Goal: Transaction & Acquisition: Subscribe to service/newsletter

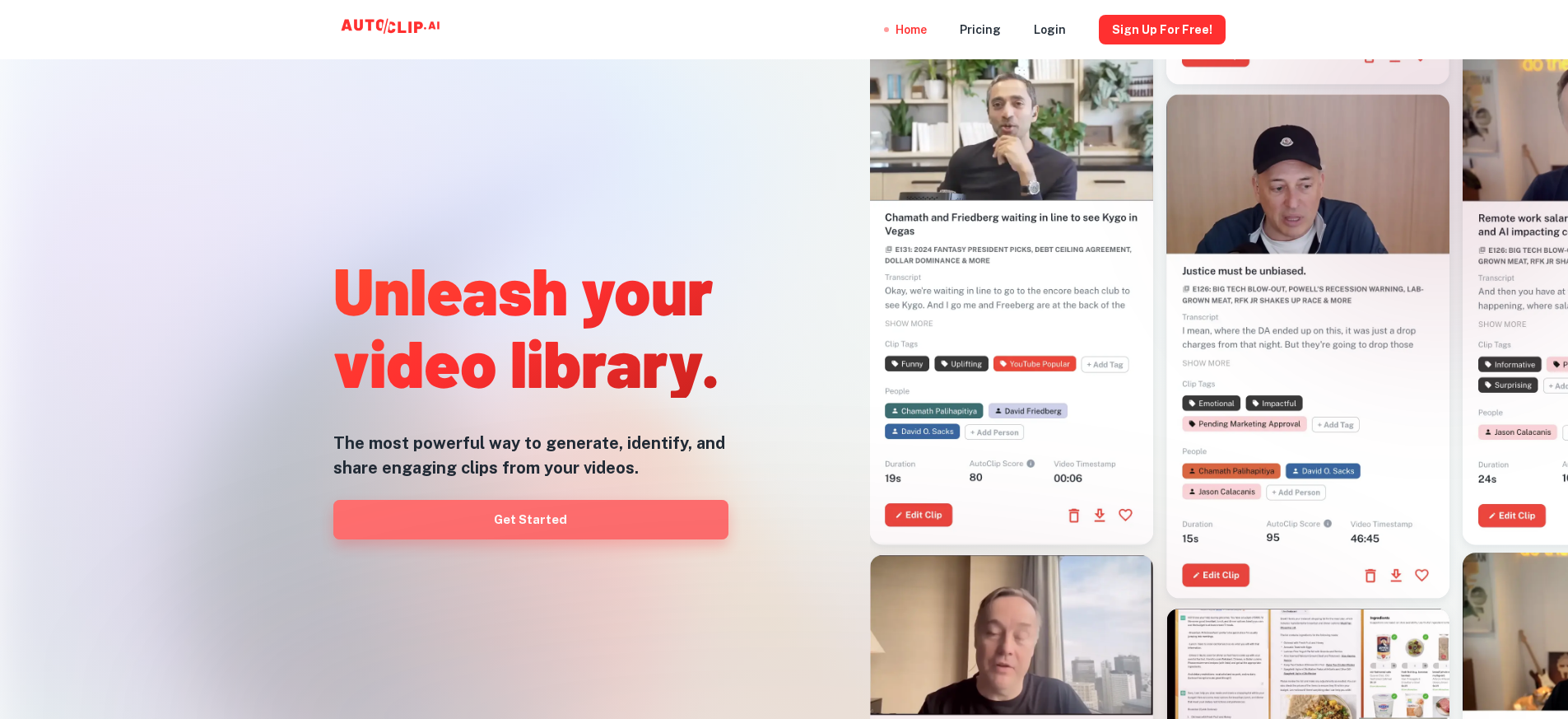
click at [607, 524] on link "Get Started" at bounding box center [531, 519] width 395 height 39
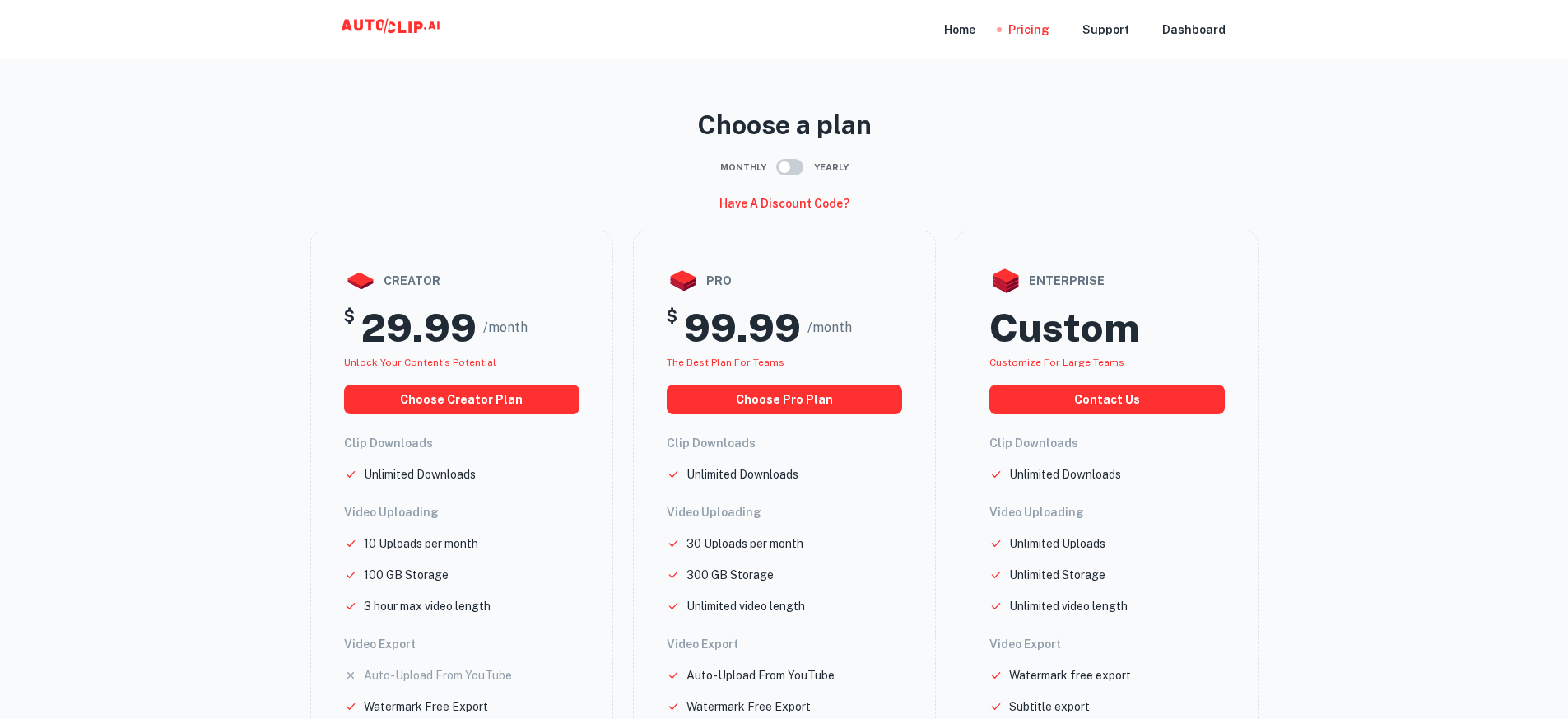
click at [376, 24] on icon at bounding box center [393, 30] width 164 height 33
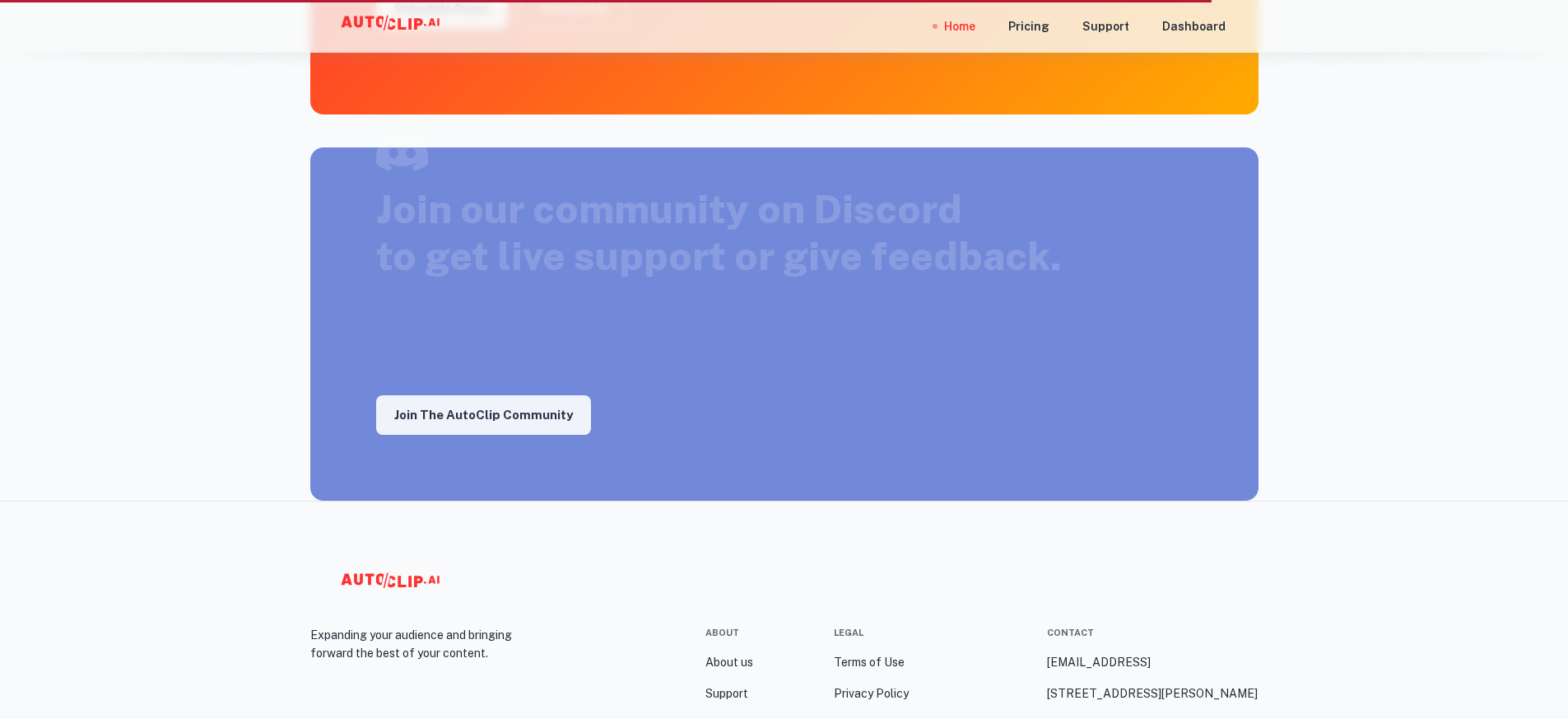
scroll to position [2810, 0]
